Goal: Navigation & Orientation: Find specific page/section

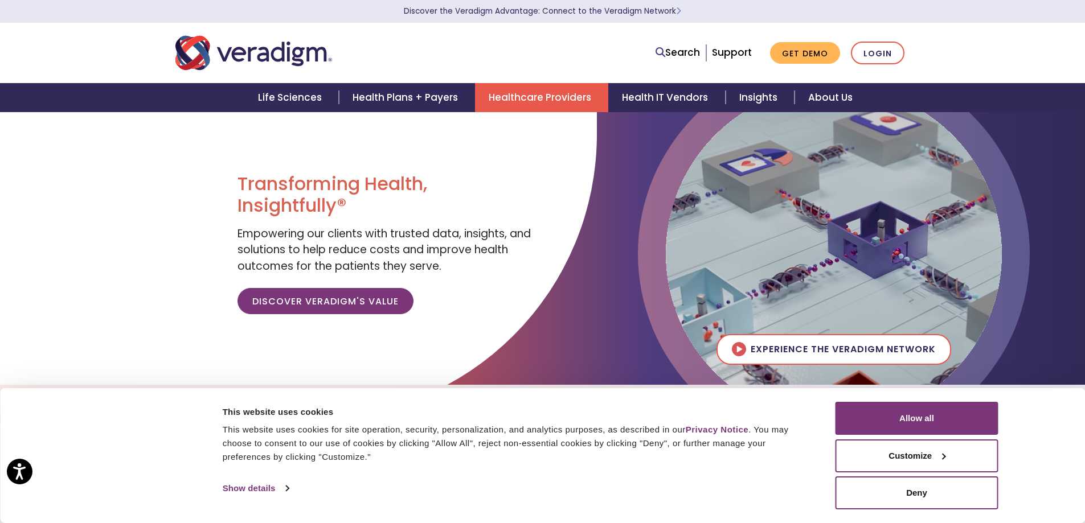
click at [564, 93] on link "Healthcare Providers" at bounding box center [541, 97] width 133 height 29
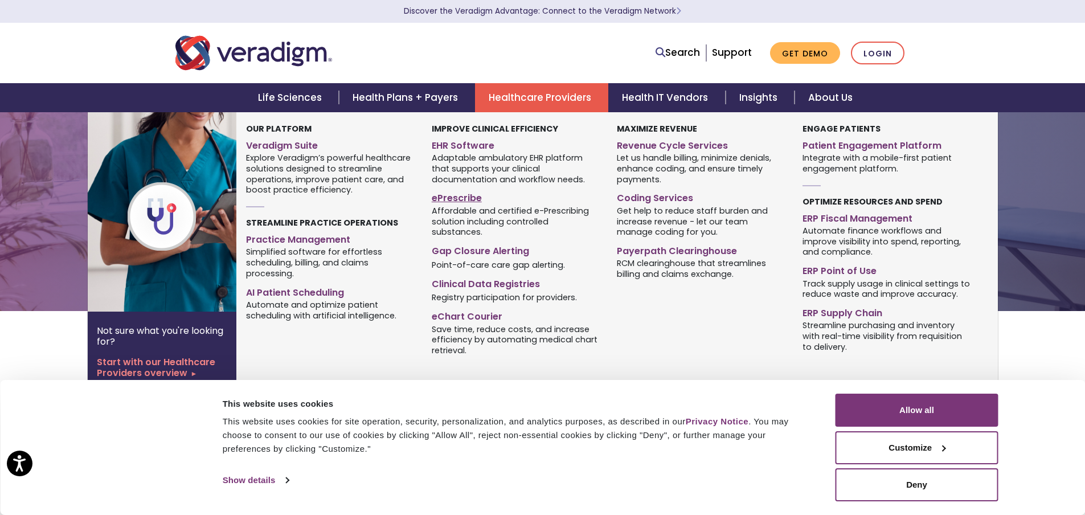
click at [453, 198] on link "ePrescribe" at bounding box center [516, 196] width 168 height 17
